Goal: Task Accomplishment & Management: Manage account settings

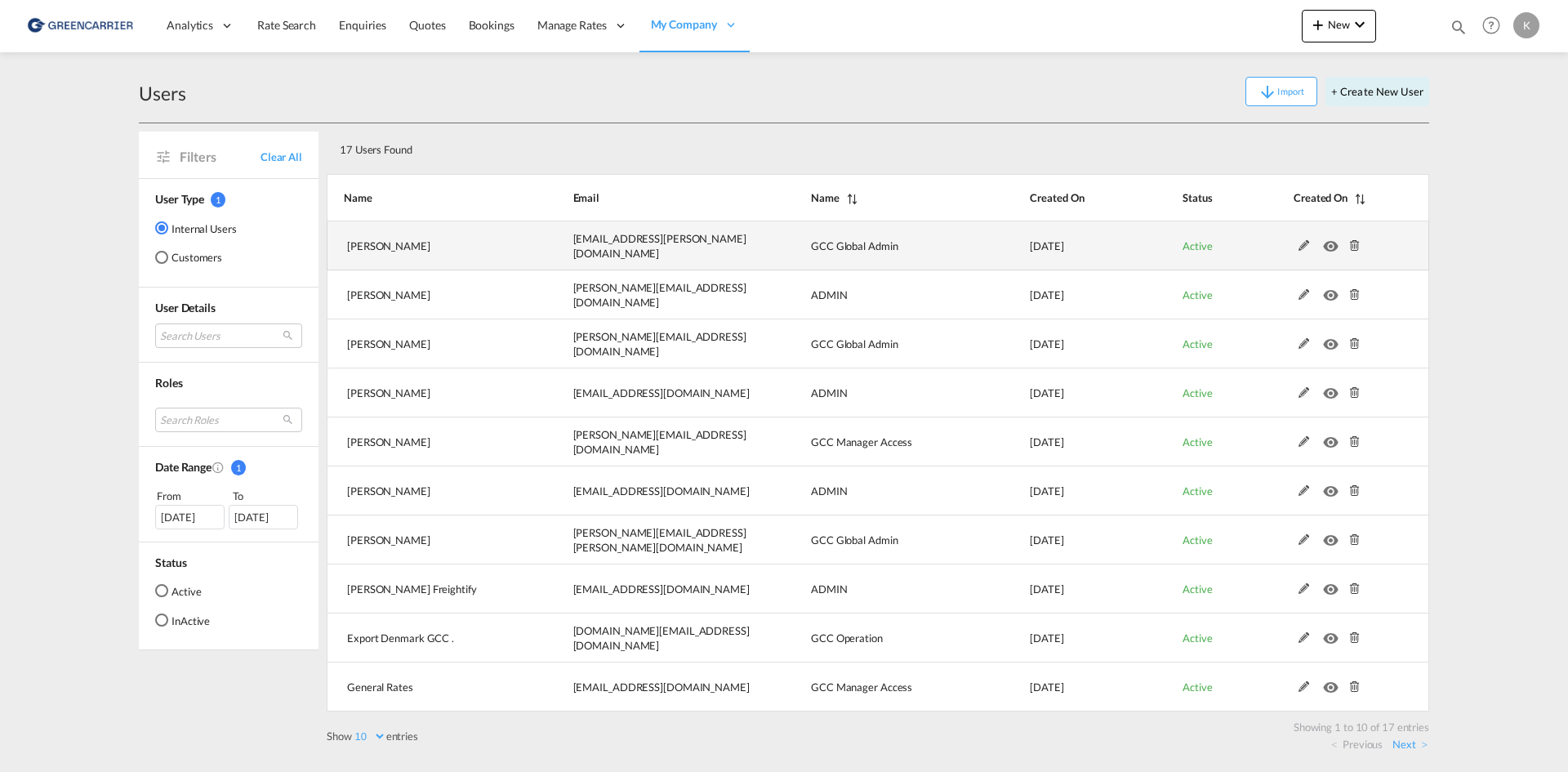
click at [1324, 247] on md-icon "icon-eye" at bounding box center [1333, 241] width 21 height 11
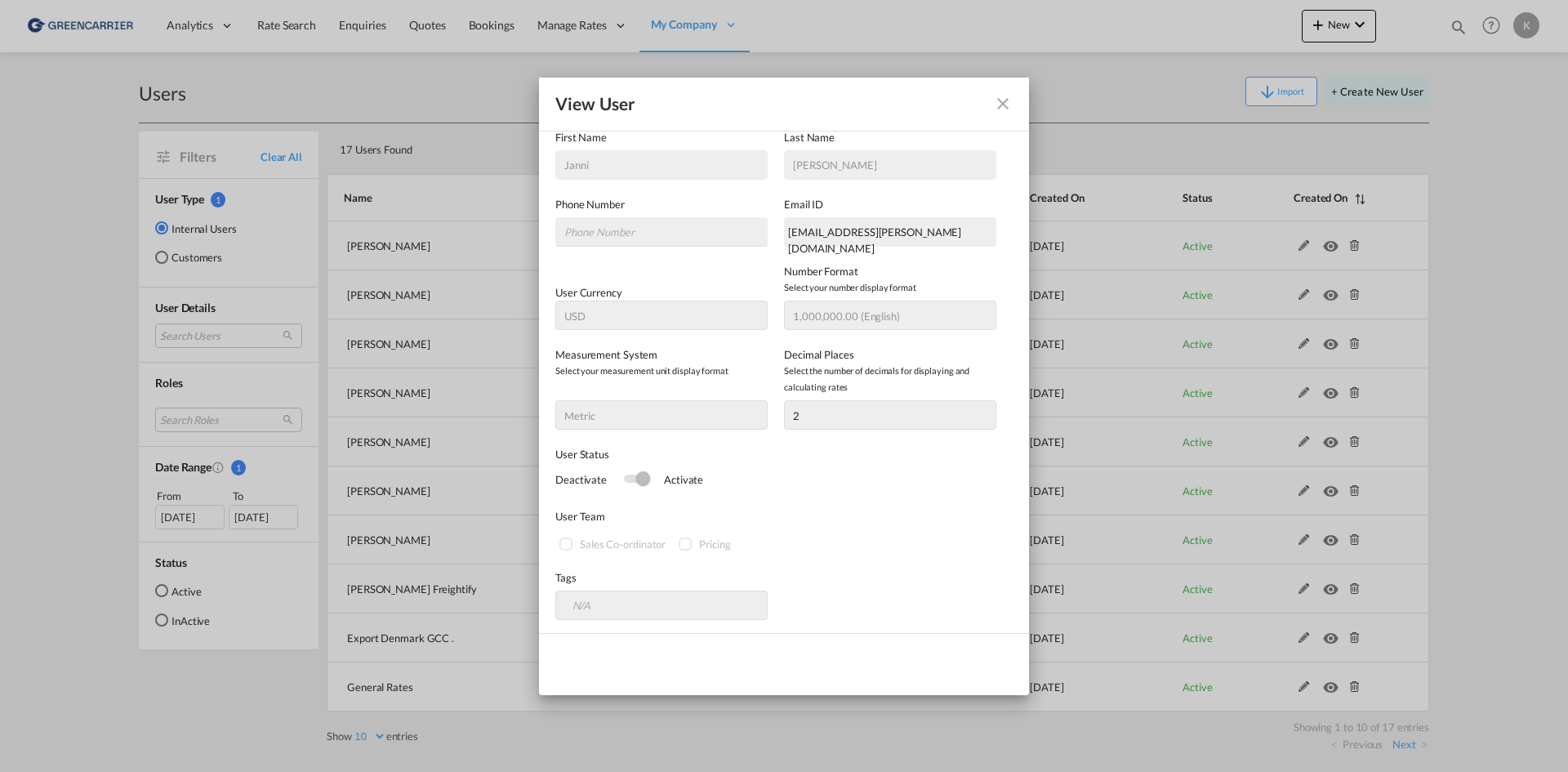
scroll to position [194, 0]
click at [628, 469] on div "Switch 1" at bounding box center [635, 476] width 24 height 19
click at [632, 474] on div "Switch 1" at bounding box center [636, 475] width 24 height 8
click at [1006, 98] on md-icon "icon-close fg-AAA8AD" at bounding box center [1003, 104] width 19 height 19
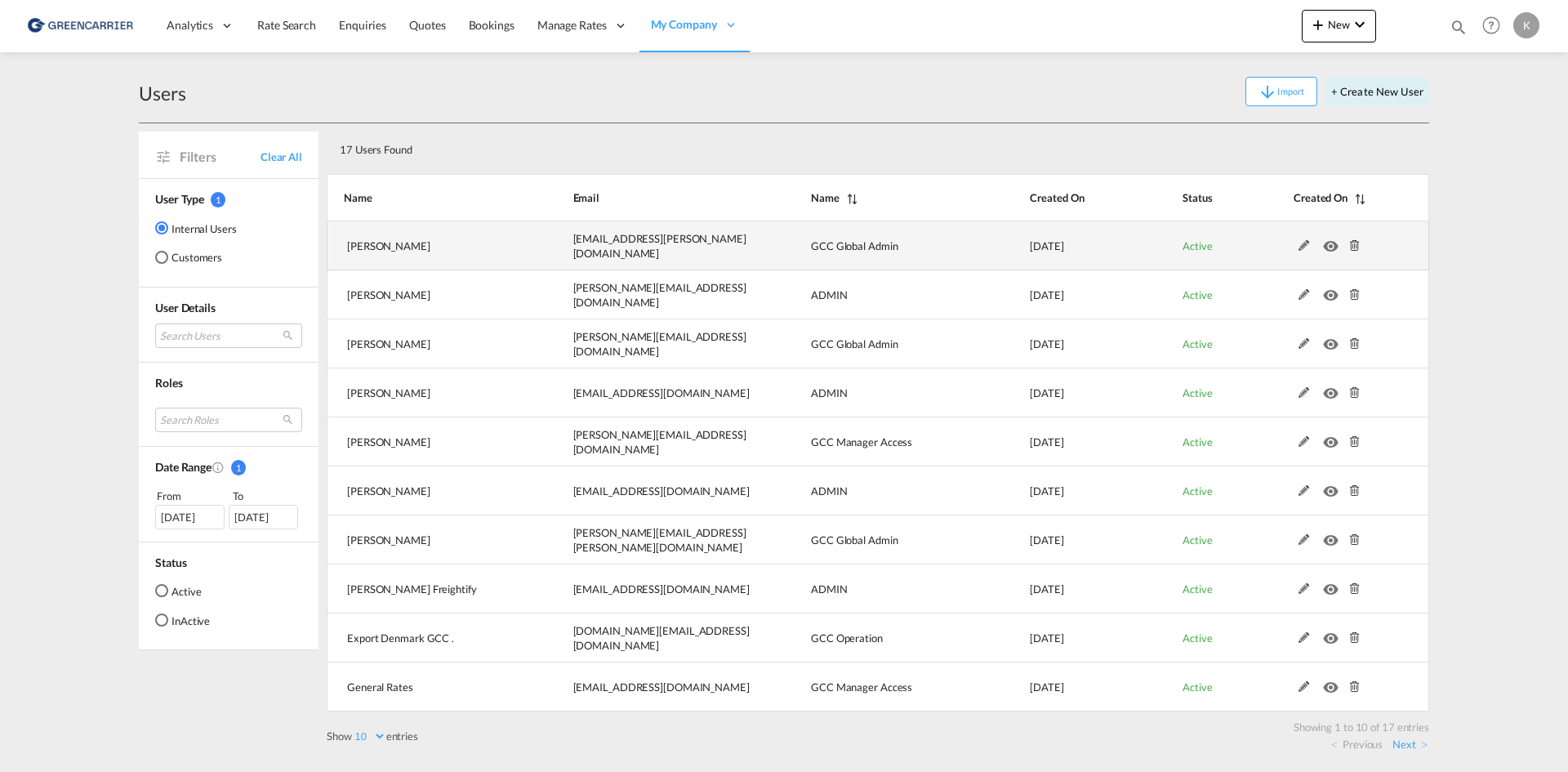
click at [1298, 242] on md-icon at bounding box center [1304, 246] width 21 height 11
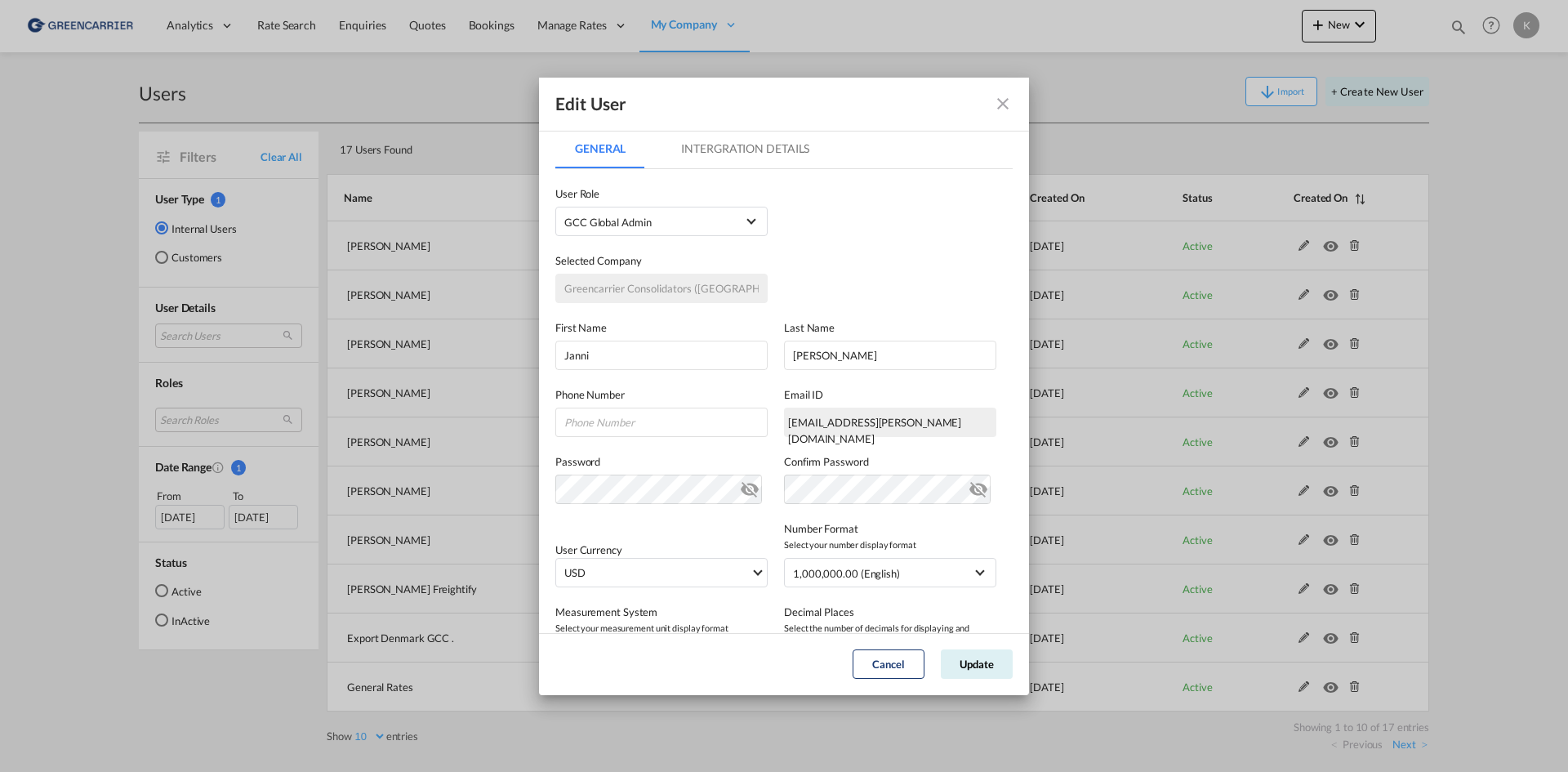
scroll to position [0, 0]
click at [1012, 106] on md-icon "icon-close fg-AAA8AD" at bounding box center [1003, 104] width 19 height 19
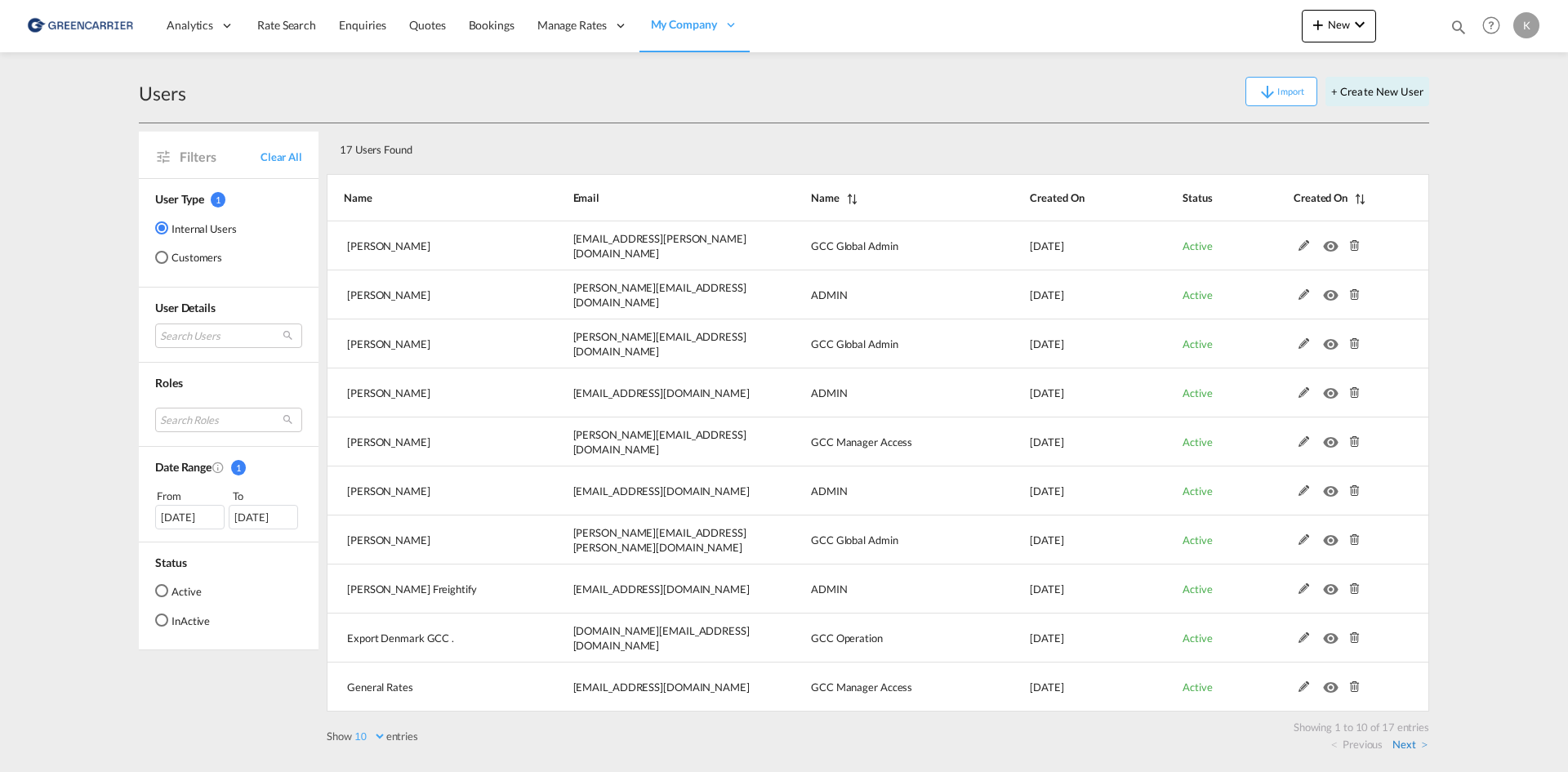
click at [1402, 741] on link "Next" at bounding box center [1409, 743] width 35 height 15
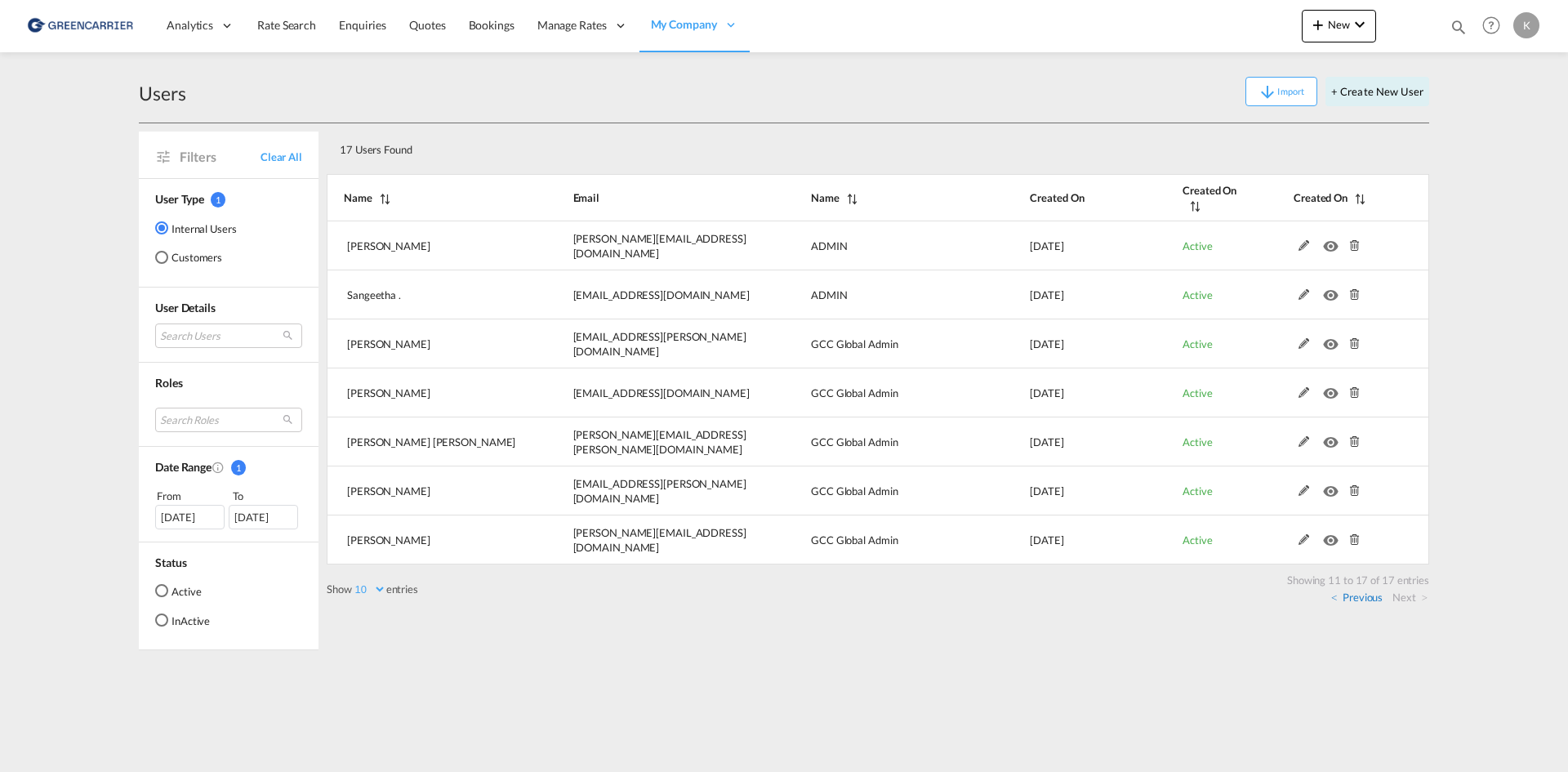
click at [1367, 599] on link "Previous" at bounding box center [1356, 597] width 51 height 15
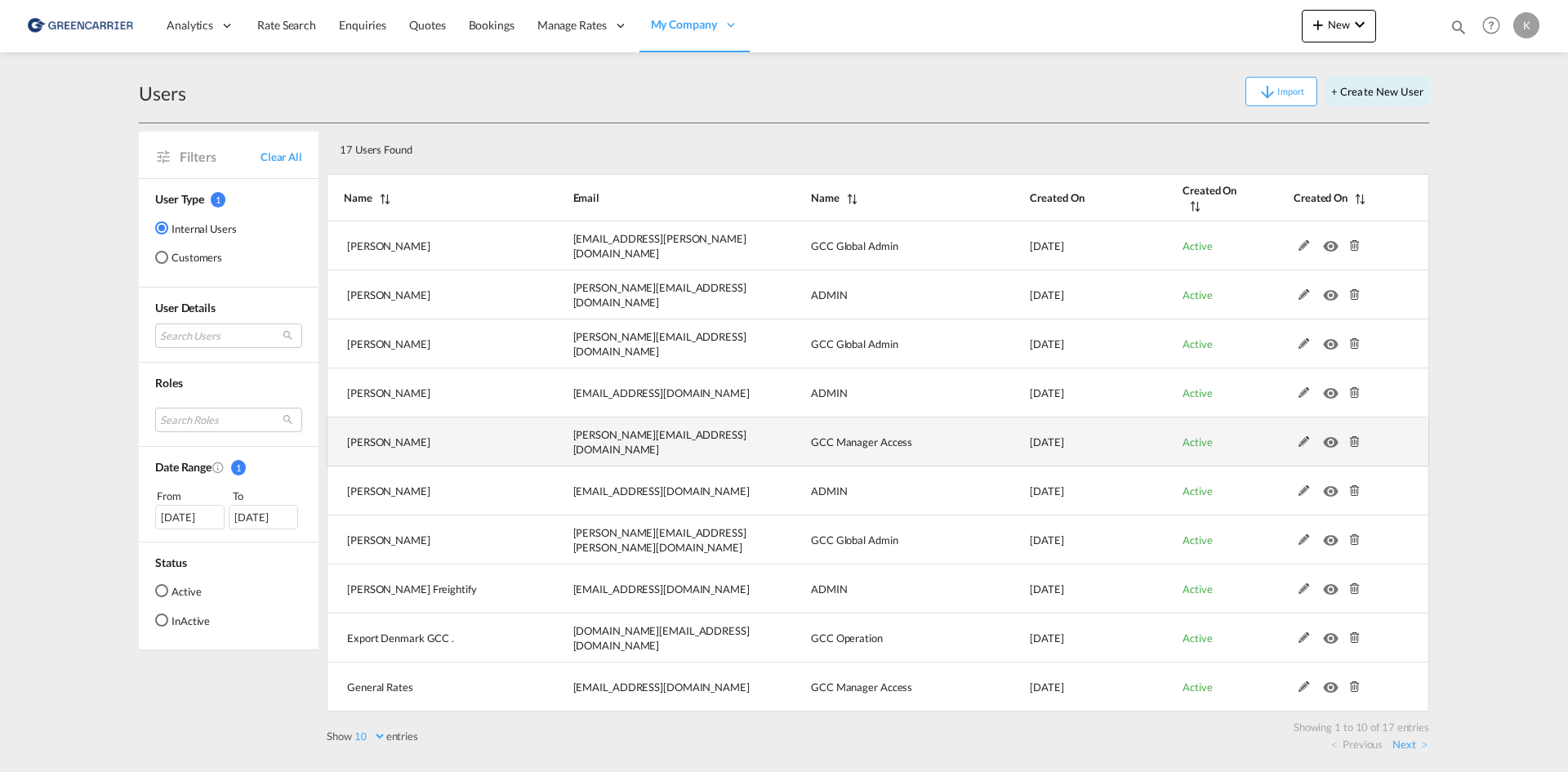
click at [1356, 437] on md-icon at bounding box center [1355, 442] width 21 height 11
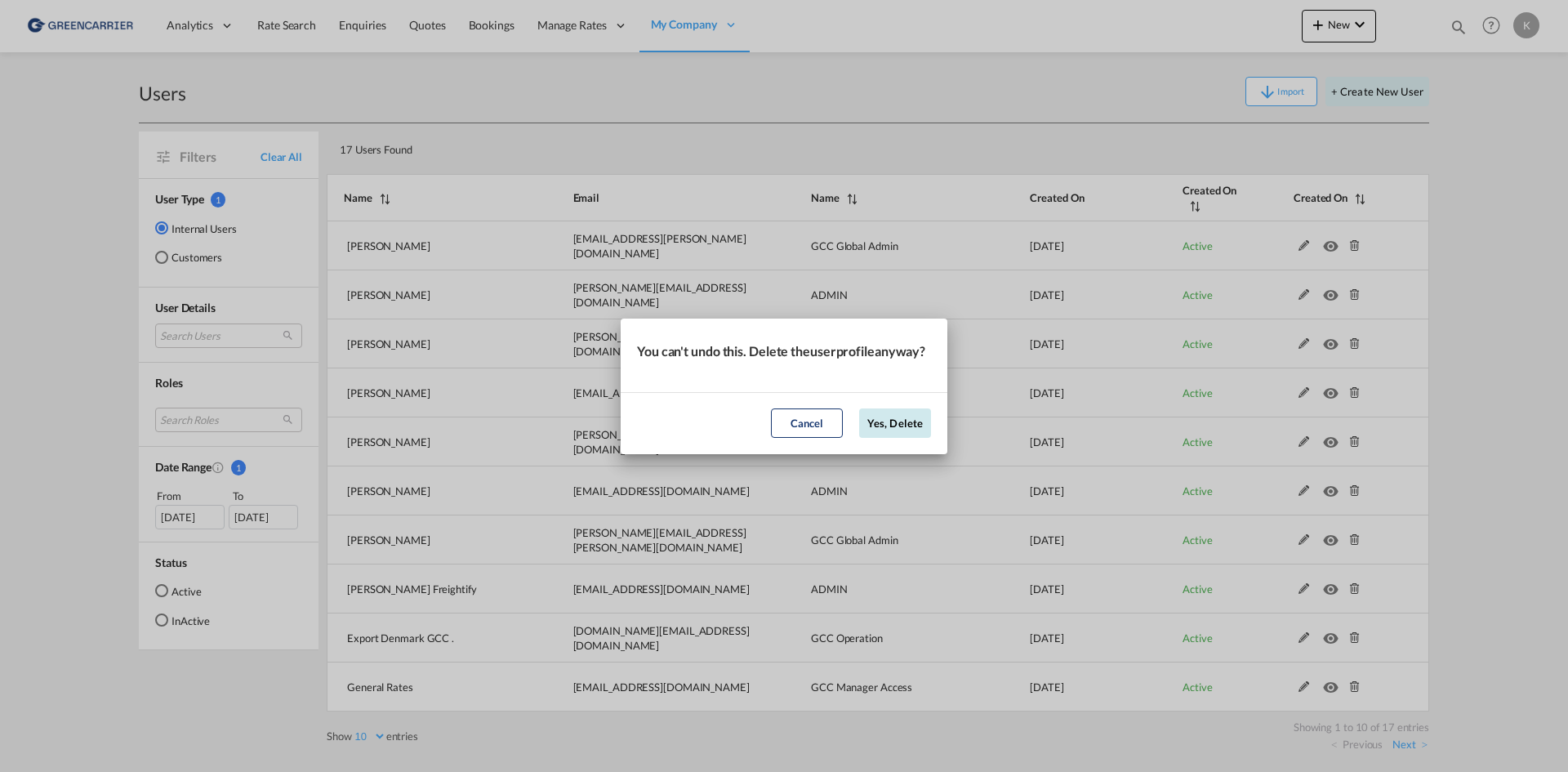
click at [893, 433] on button "Yes, Delete" at bounding box center [895, 423] width 71 height 30
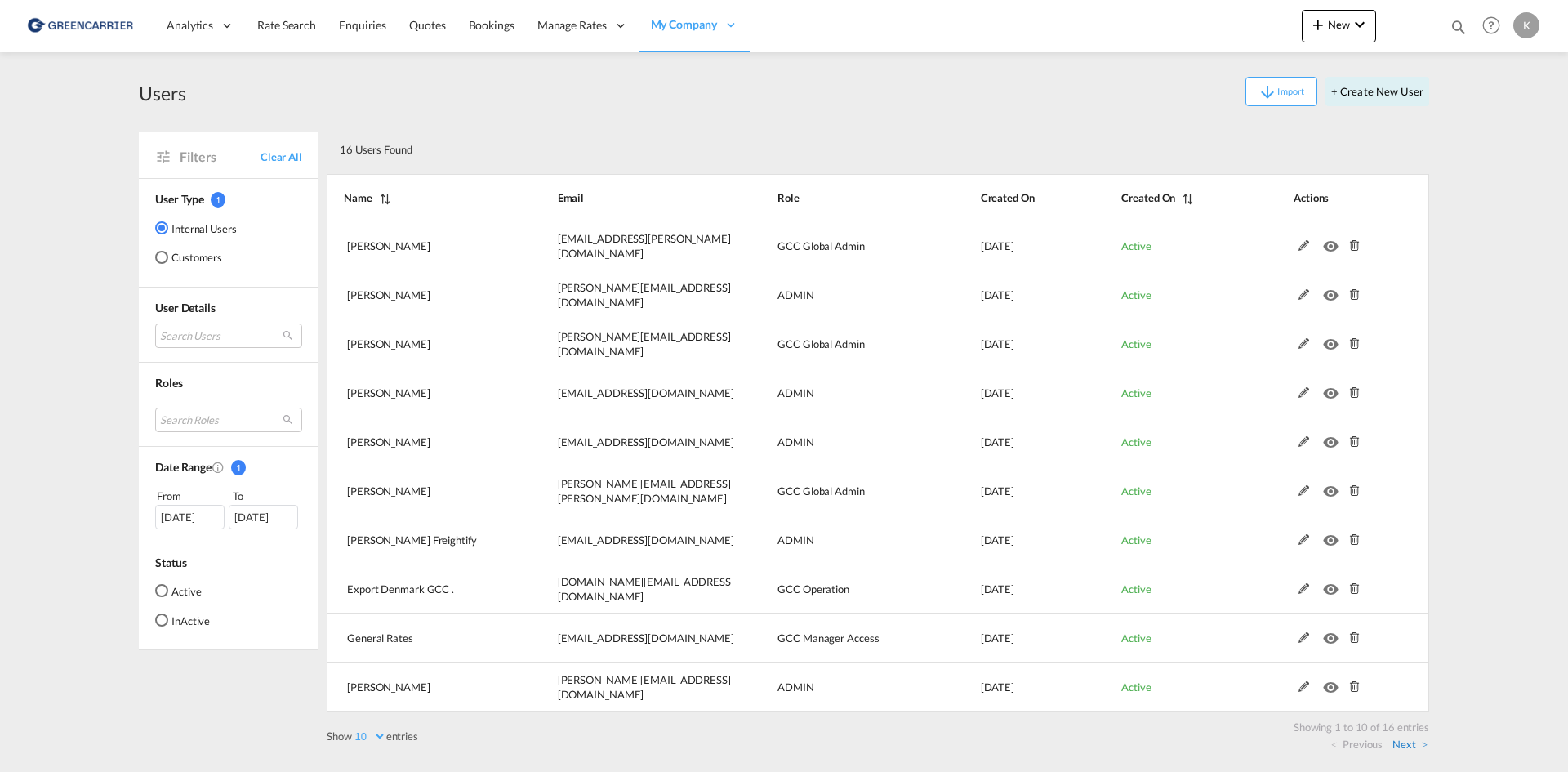
click at [1406, 747] on link "Next" at bounding box center [1409, 743] width 35 height 15
